Goal: Information Seeking & Learning: Learn about a topic

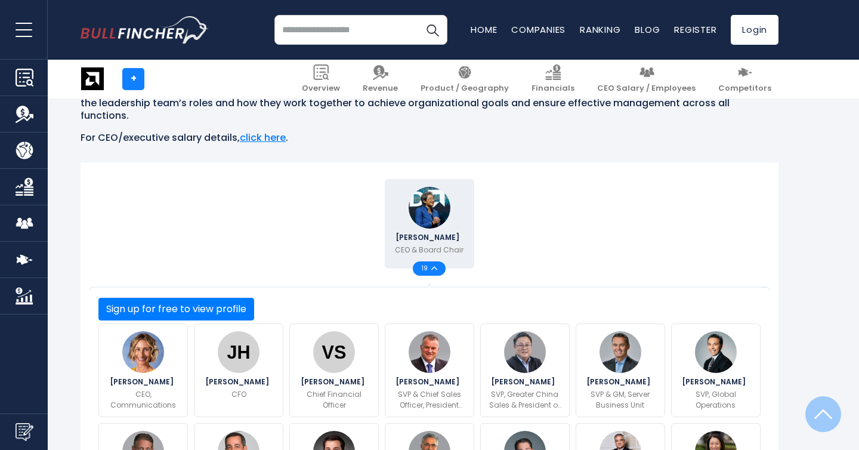
scroll to position [361, 0]
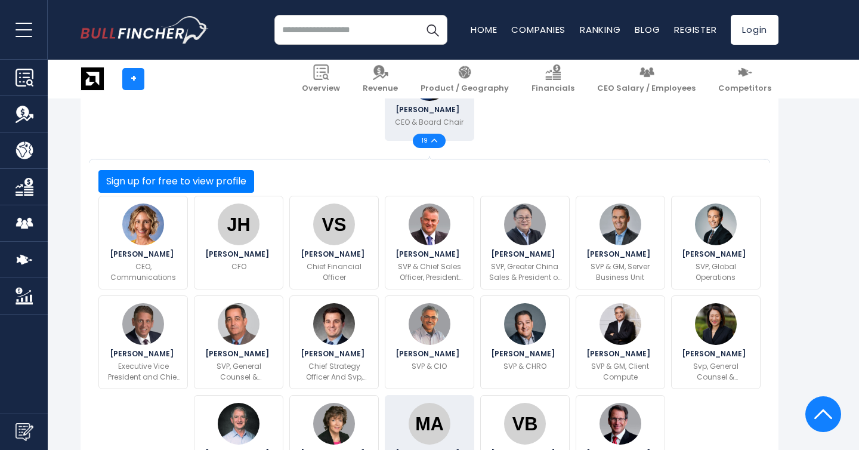
click at [430, 416] on img at bounding box center [430, 424] width 42 height 42
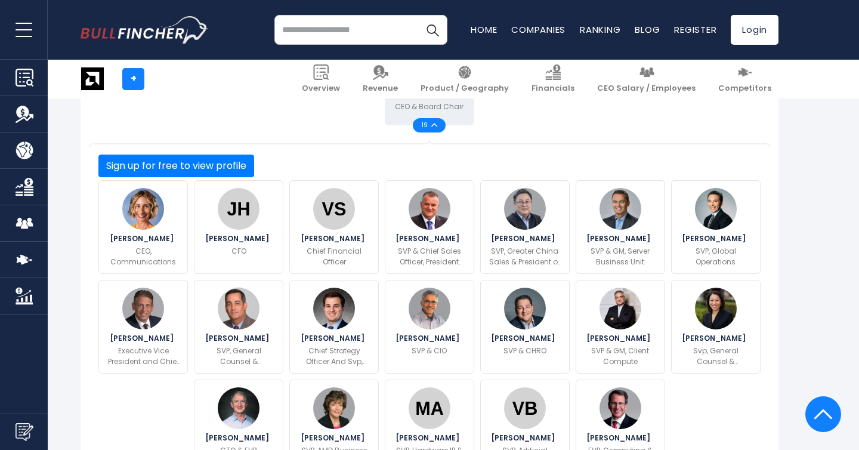
scroll to position [360, 0]
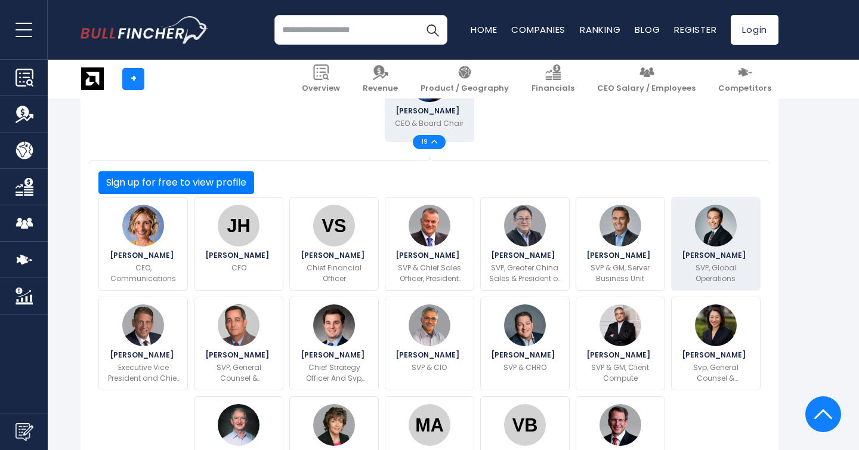
click at [718, 262] on p "SVP, Global Operations" at bounding box center [716, 272] width 74 height 21
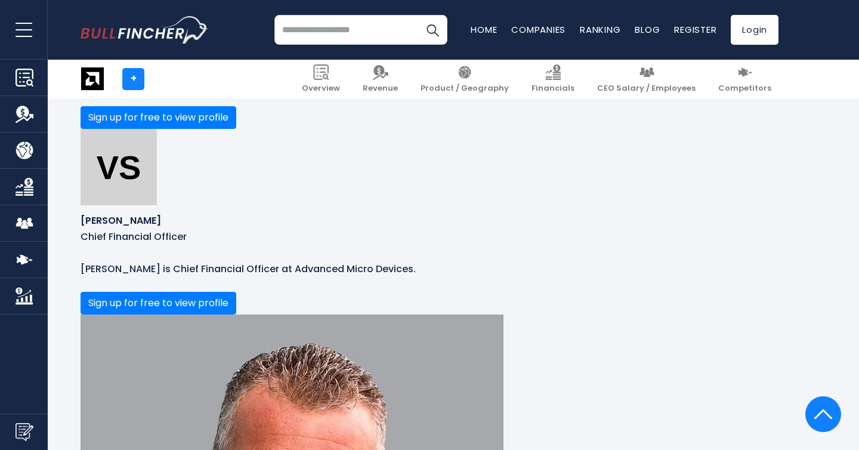
scroll to position [2181, 0]
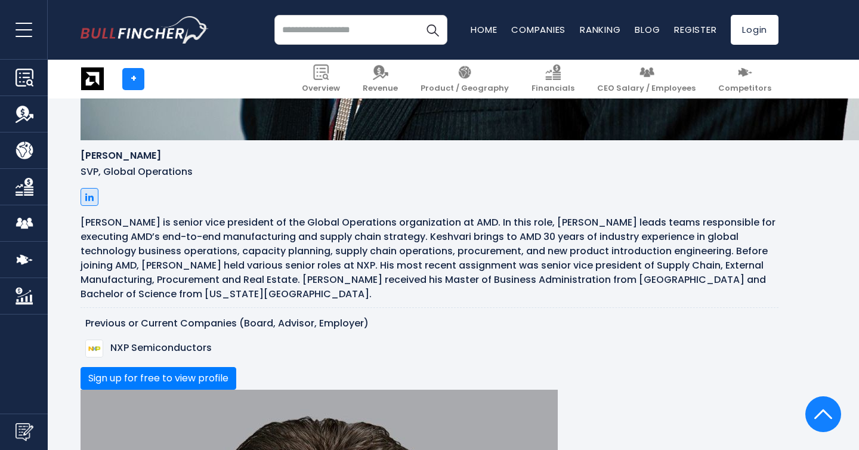
scroll to position [4723, 0]
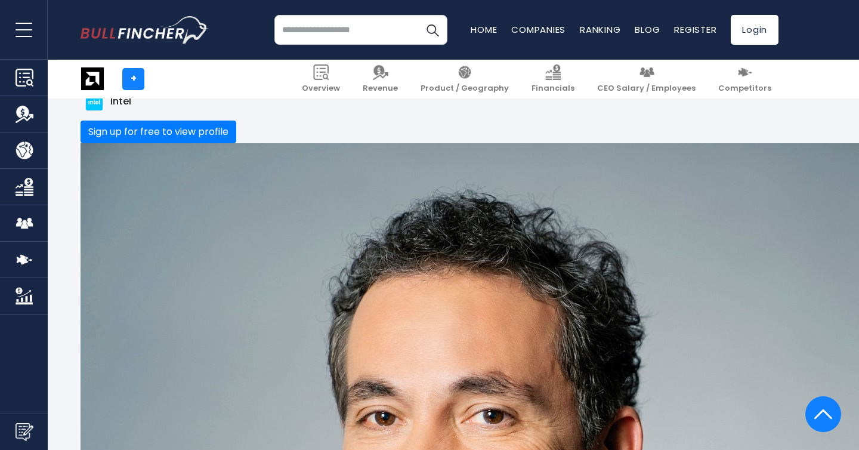
scroll to position [4264, 0]
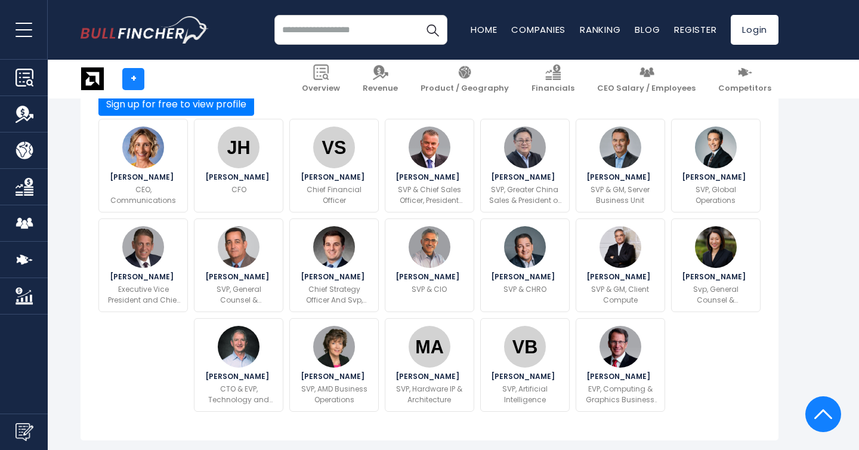
scroll to position [361, 0]
